Goal: Task Accomplishment & Management: Use online tool/utility

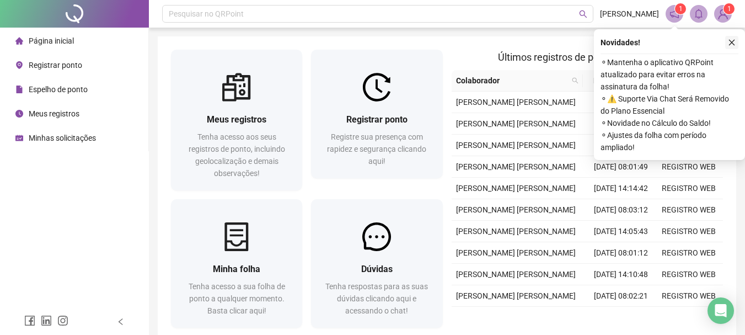
click at [733, 39] on icon "close" at bounding box center [732, 43] width 8 height 8
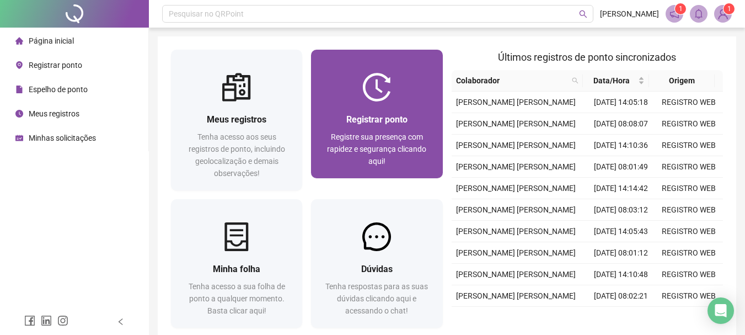
click at [380, 100] on img at bounding box center [376, 87] width 29 height 29
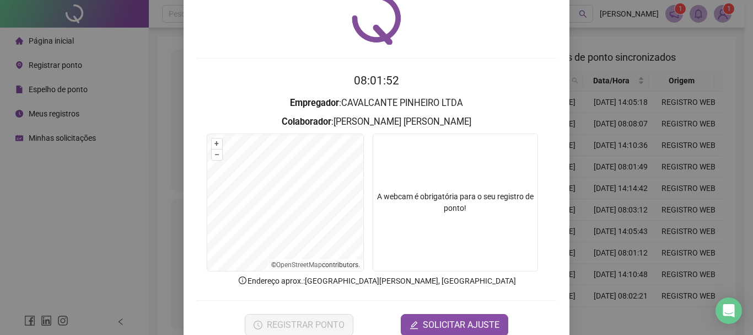
scroll to position [45, 0]
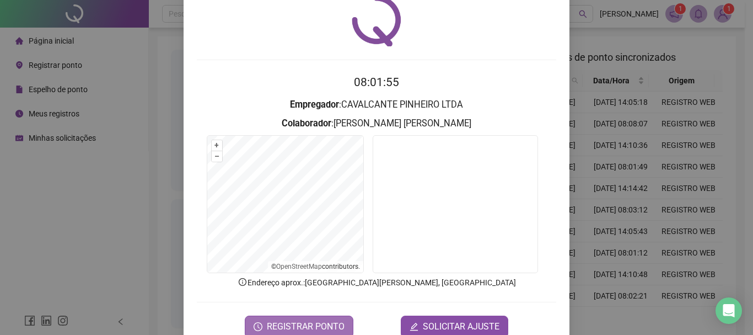
click at [310, 321] on span "REGISTRAR PONTO" at bounding box center [306, 326] width 78 height 13
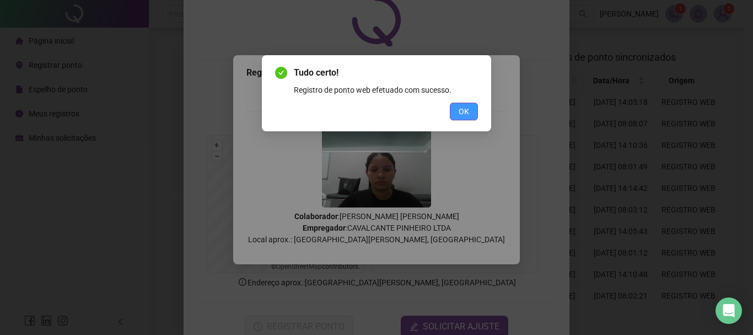
click at [459, 114] on span "OK" at bounding box center [464, 111] width 10 height 12
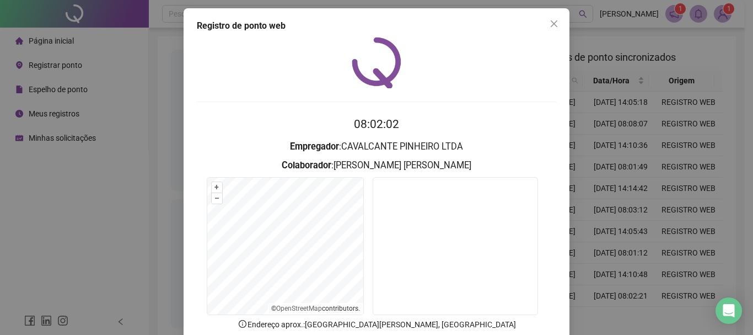
scroll to position [0, 0]
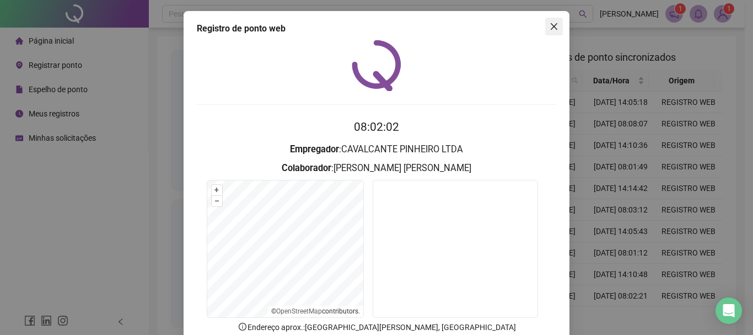
click at [552, 25] on icon "close" at bounding box center [554, 26] width 7 height 7
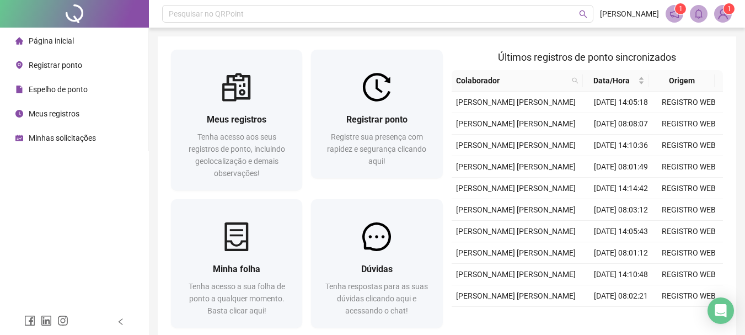
click at [75, 86] on span "Espelho de ponto" at bounding box center [58, 89] width 59 height 9
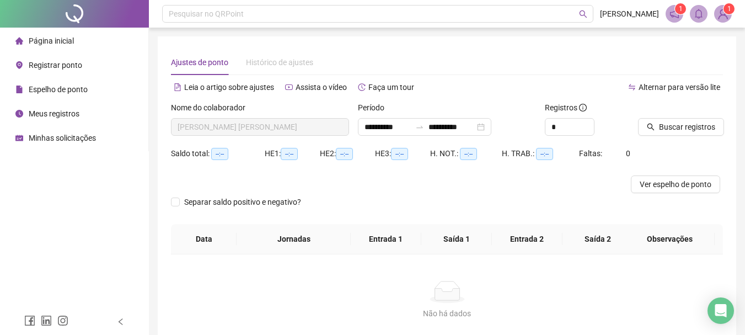
type input "**********"
click at [658, 119] on button "Buscar registros" at bounding box center [681, 127] width 86 height 18
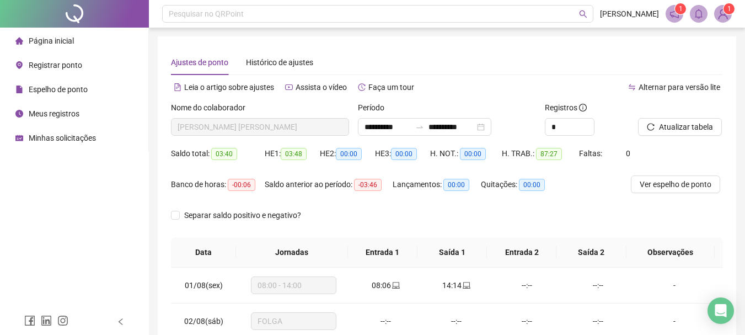
click at [103, 39] on li "Página inicial" at bounding box center [74, 41] width 144 height 22
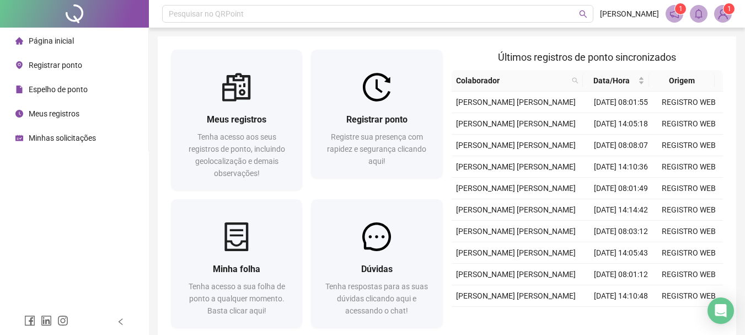
click at [725, 19] on img at bounding box center [722, 14] width 17 height 17
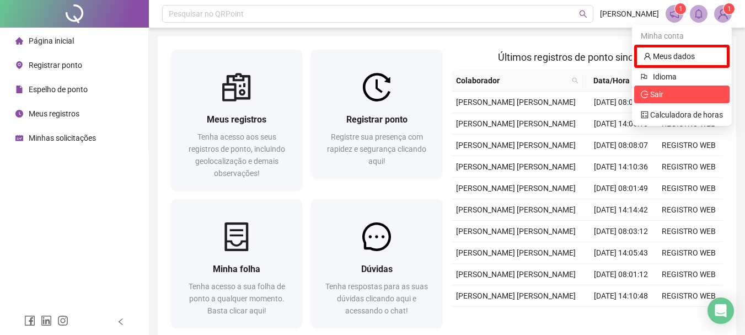
click at [678, 98] on span "Sair" at bounding box center [682, 94] width 82 height 12
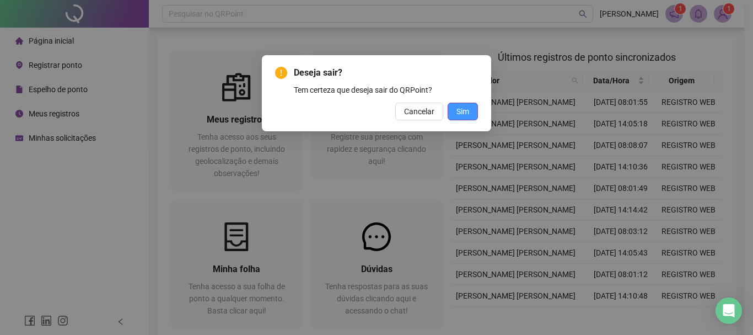
click at [464, 116] on span "Sim" at bounding box center [462, 111] width 13 height 12
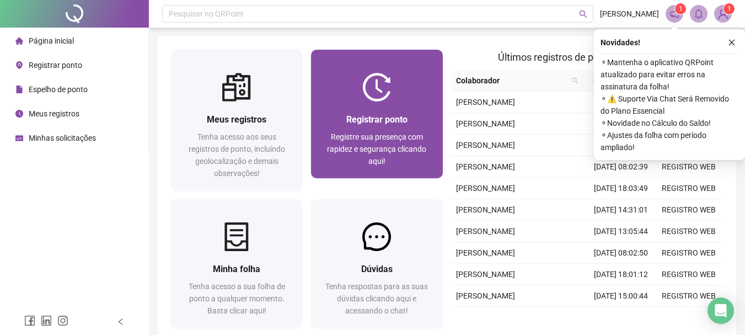
click at [384, 127] on div "Registrar ponto Registre sua presença com rapidez e segurança clicando aqui!" at bounding box center [376, 139] width 105 height 55
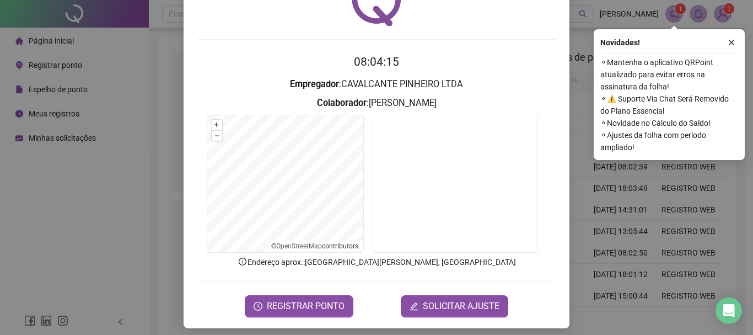
scroll to position [72, 0]
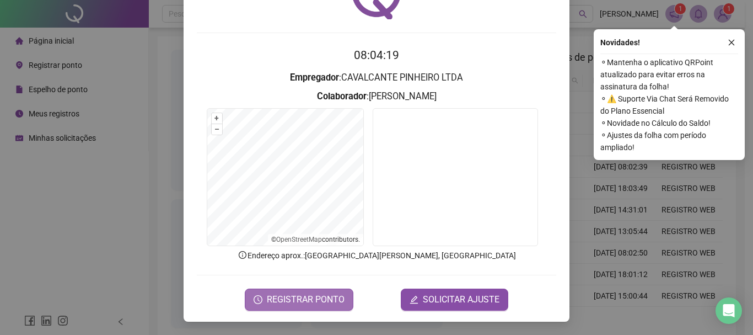
click at [314, 296] on span "REGISTRAR PONTO" at bounding box center [306, 299] width 78 height 13
